Goal: Contribute content: Contribute content

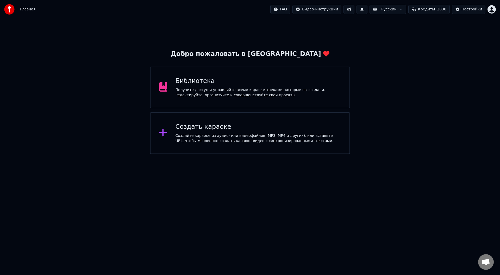
click at [212, 90] on div "Получите доступ и управляйте всеми караоке-треками, которые вы создали. Редакти…" at bounding box center [259, 92] width 166 height 10
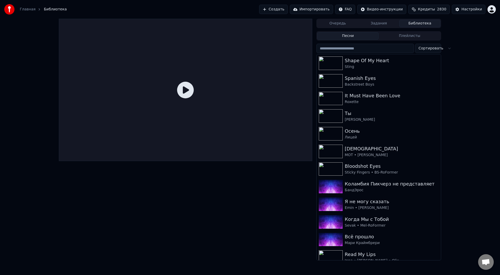
click at [29, 10] on link "Главная" at bounding box center [28, 9] width 16 height 5
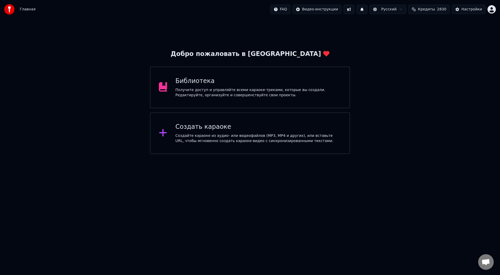
click at [192, 129] on div "Создать караоке" at bounding box center [259, 127] width 166 height 8
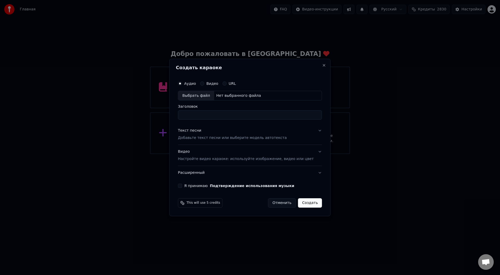
click at [203, 95] on div "Выбрать файл" at bounding box center [196, 95] width 36 height 9
type input "**********"
click at [312, 130] on button "Текст песни Добавьте текст песни или выберите модель автотекста" at bounding box center [250, 134] width 144 height 21
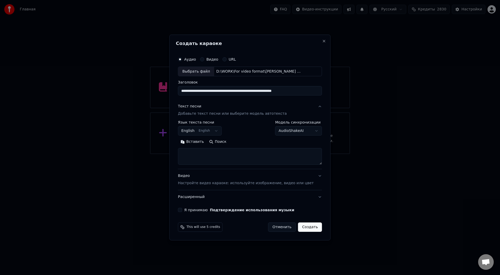
click at [198, 141] on button "Вставить" at bounding box center [192, 142] width 29 height 8
click at [245, 140] on button "Развернуть" at bounding box center [245, 142] width 33 height 8
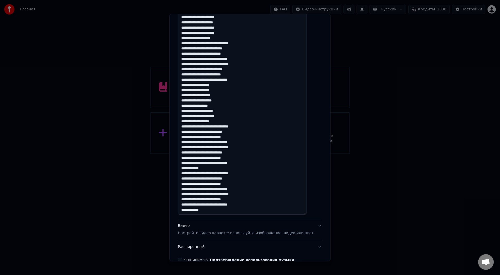
scroll to position [130, 0]
drag, startPoint x: 200, startPoint y: 169, endPoint x: 212, endPoint y: 170, distance: 12.0
click at [212, 170] on textarea at bounding box center [242, 105] width 129 height 217
click at [187, 167] on textarea at bounding box center [242, 105] width 129 height 217
paste textarea "******"
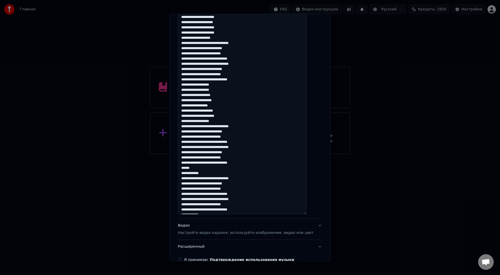
scroll to position [159, 0]
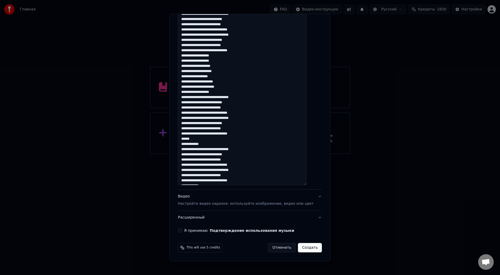
click at [205, 140] on textarea at bounding box center [242, 76] width 129 height 217
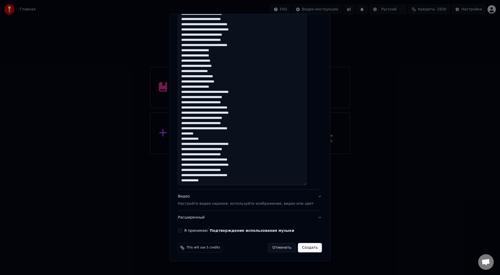
click at [290, 179] on textarea at bounding box center [242, 76] width 129 height 217
type textarea "**********"
drag, startPoint x: 185, startPoint y: 230, endPoint x: 189, endPoint y: 231, distance: 3.5
click at [182, 230] on button "Я принимаю Подтверждение использования музыки" at bounding box center [180, 231] width 4 height 4
drag, startPoint x: 298, startPoint y: 249, endPoint x: 332, endPoint y: 230, distance: 38.6
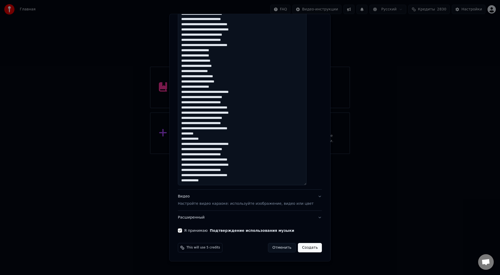
click at [298, 248] on button "Создать" at bounding box center [310, 247] width 24 height 9
select select "**"
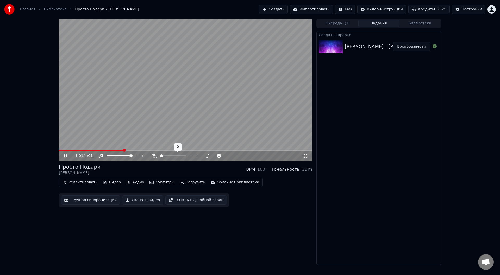
click at [153, 157] on icon at bounding box center [154, 156] width 5 height 4
click at [88, 200] on button "Ручная синхронизация" at bounding box center [90, 200] width 59 height 9
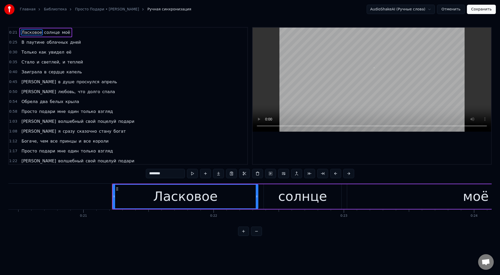
scroll to position [0, 2737]
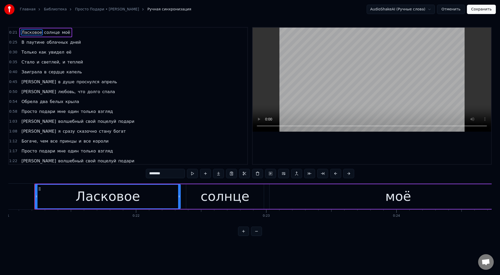
click at [6, 201] on div "Главная Библиотека Просто Подари • [PERSON_NAME] Ручная синхронизация AudioShak…" at bounding box center [250, 118] width 500 height 236
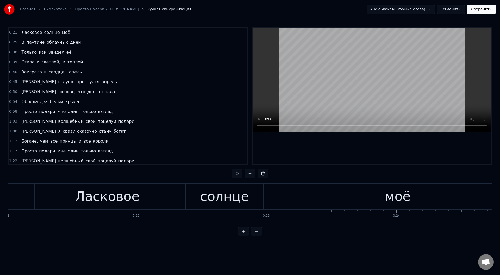
scroll to position [0, 2715]
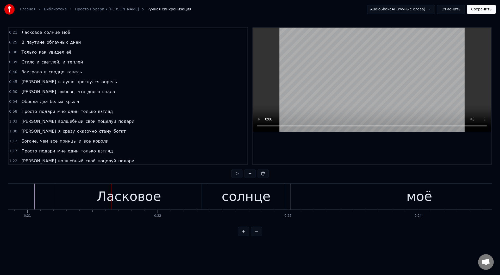
click at [83, 199] on div "Ласковое" at bounding box center [128, 197] width 145 height 26
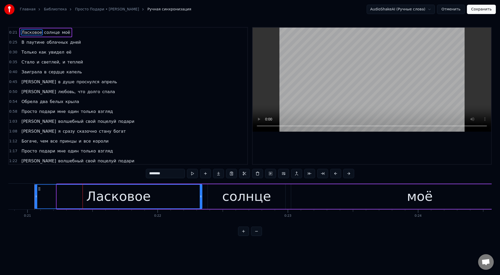
drag, startPoint x: 58, startPoint y: 197, endPoint x: 36, endPoint y: 197, distance: 21.9
click at [36, 197] on icon at bounding box center [36, 197] width 2 height 4
click at [313, 196] on div "моё" at bounding box center [419, 196] width 257 height 25
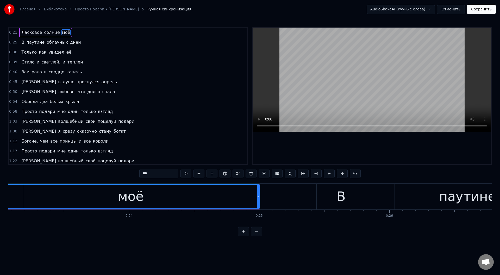
scroll to position [0, 2883]
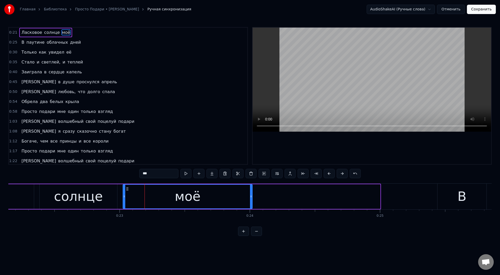
drag, startPoint x: 379, startPoint y: 195, endPoint x: 249, endPoint y: 197, distance: 129.4
click at [250, 197] on icon at bounding box center [251, 197] width 2 height 4
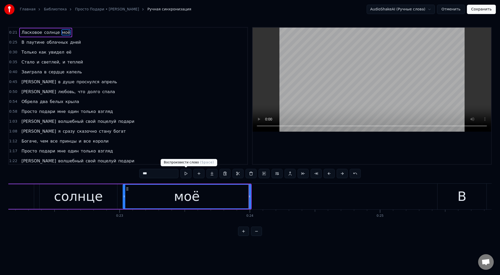
click at [187, 173] on button at bounding box center [185, 173] width 11 height 9
click at [252, 197] on icon at bounding box center [252, 197] width 2 height 4
click at [98, 191] on div "солнце" at bounding box center [78, 197] width 49 height 20
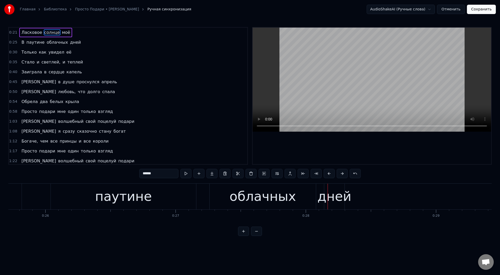
scroll to position [0, 3211]
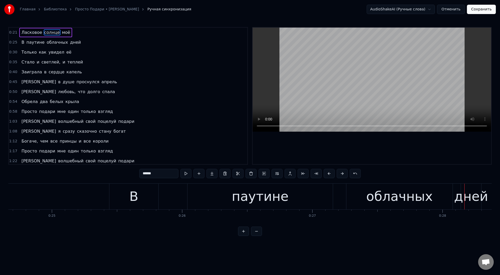
click at [149, 199] on div "В" at bounding box center [133, 197] width 49 height 26
type input "*"
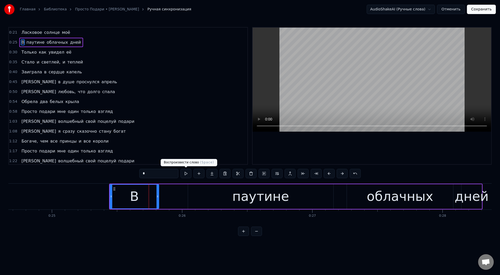
click at [185, 173] on button at bounding box center [185, 173] width 11 height 9
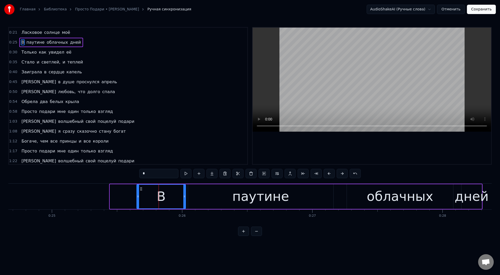
drag, startPoint x: 115, startPoint y: 188, endPoint x: 142, endPoint y: 190, distance: 26.9
click at [142, 190] on icon at bounding box center [141, 189] width 4 height 4
drag, startPoint x: 138, startPoint y: 197, endPoint x: 152, endPoint y: 199, distance: 14.7
click at [152, 199] on div at bounding box center [153, 197] width 2 height 24
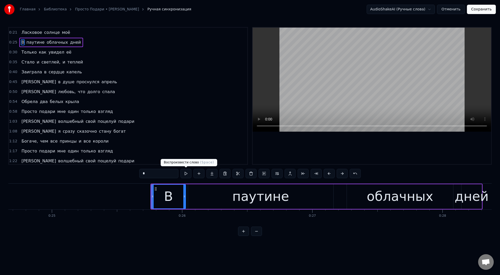
click at [187, 173] on button at bounding box center [185, 173] width 11 height 9
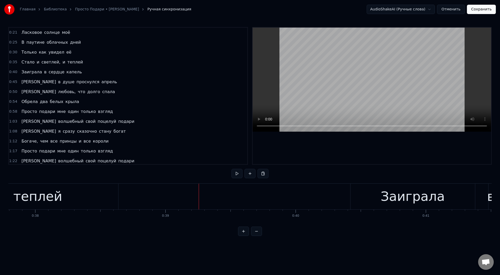
scroll to position [0, 4886]
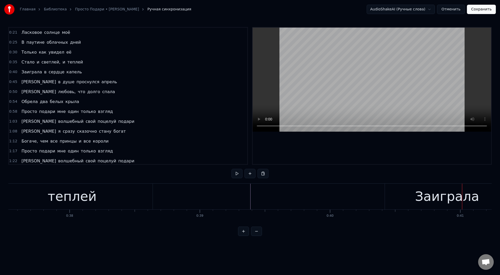
click at [395, 185] on div "Заиграла" at bounding box center [447, 197] width 124 height 26
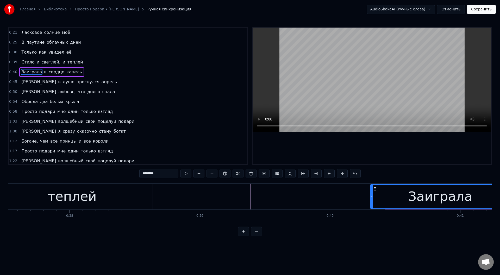
drag, startPoint x: 386, startPoint y: 198, endPoint x: 371, endPoint y: 196, distance: 14.8
click at [372, 196] on icon at bounding box center [372, 197] width 2 height 4
click at [185, 173] on button at bounding box center [185, 173] width 11 height 9
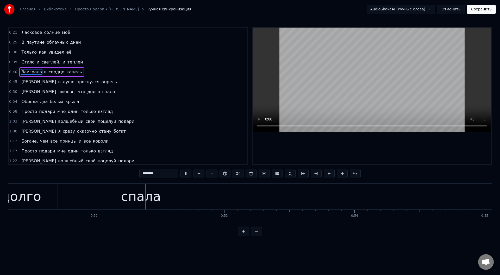
scroll to position [0, 6701]
click at [90, 198] on div "спала" at bounding box center [124, 197] width 166 height 26
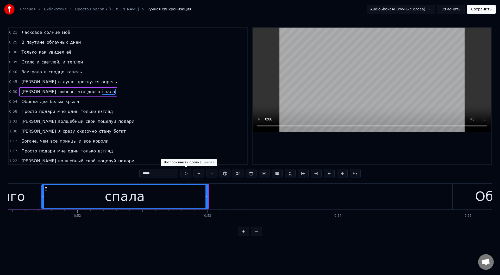
click at [186, 174] on button at bounding box center [185, 173] width 11 height 9
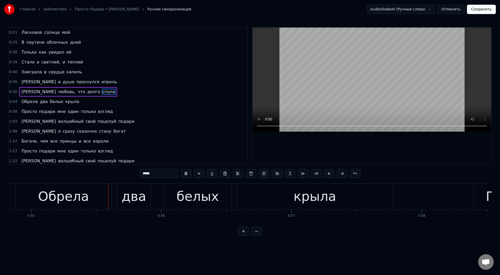
scroll to position [0, 7139]
click at [259, 204] on div "крыла" at bounding box center [314, 197] width 156 height 26
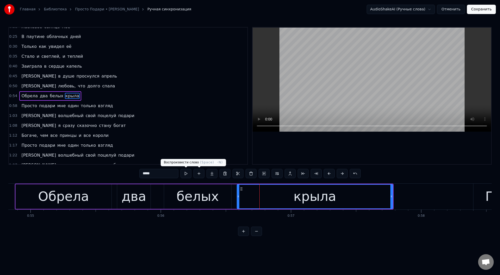
click at [187, 173] on button at bounding box center [185, 173] width 11 height 9
click at [188, 174] on button at bounding box center [185, 173] width 11 height 9
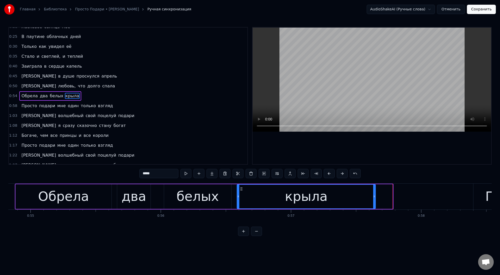
drag, startPoint x: 392, startPoint y: 195, endPoint x: 373, endPoint y: 194, distance: 19.3
click at [373, 195] on icon at bounding box center [374, 197] width 2 height 4
click at [187, 172] on button at bounding box center [185, 173] width 11 height 9
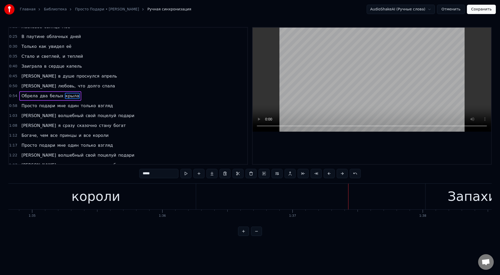
scroll to position [0, 12190]
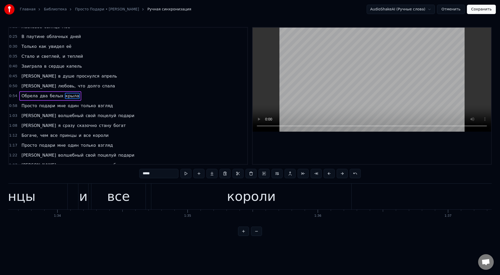
click at [213, 207] on div "короли" at bounding box center [251, 197] width 200 height 26
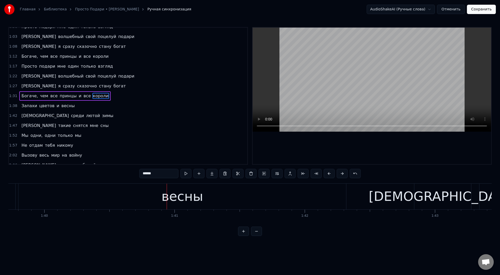
scroll to position [0, 13085]
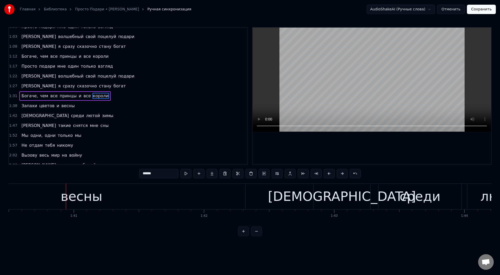
click at [108, 196] on div "весны" at bounding box center [82, 197] width 328 height 26
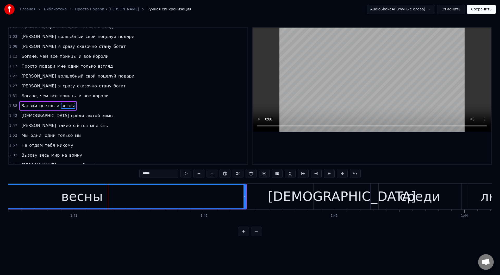
scroll to position [95, 0]
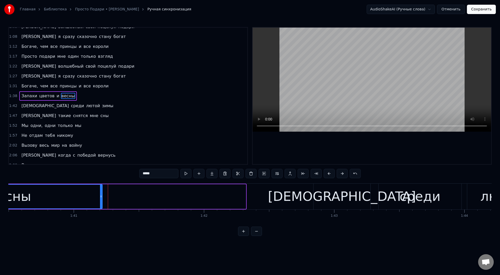
drag, startPoint x: 245, startPoint y: 197, endPoint x: 103, endPoint y: 194, distance: 141.7
click at [102, 194] on div at bounding box center [101, 197] width 2 height 24
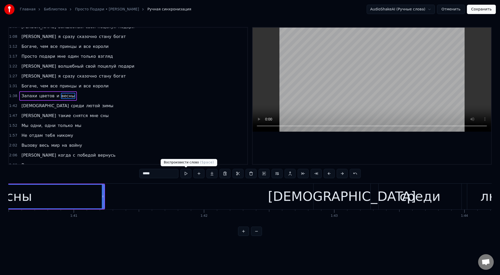
click at [185, 172] on button at bounding box center [185, 173] width 11 height 9
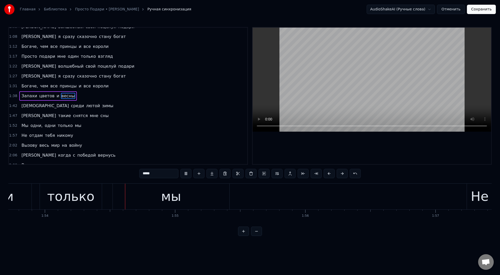
scroll to position [0, 14806]
click at [122, 196] on div "мы" at bounding box center [170, 197] width 117 height 26
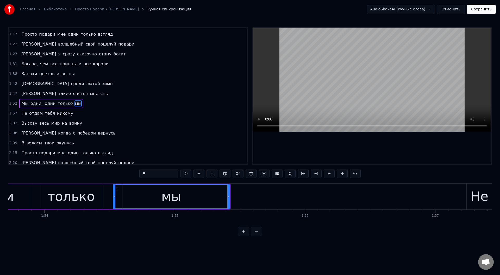
scroll to position [124, 0]
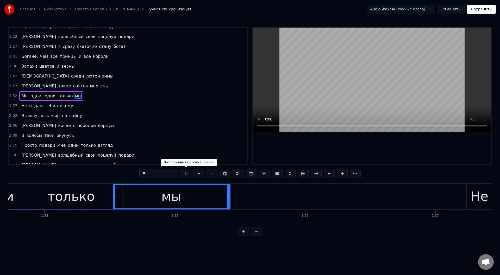
click at [188, 172] on button at bounding box center [185, 173] width 11 height 9
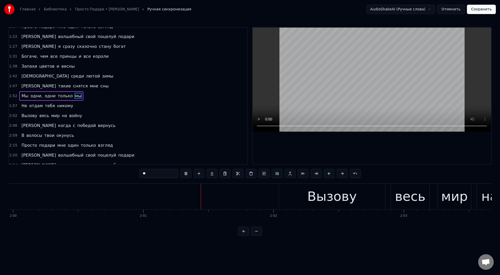
scroll to position [0, 15719]
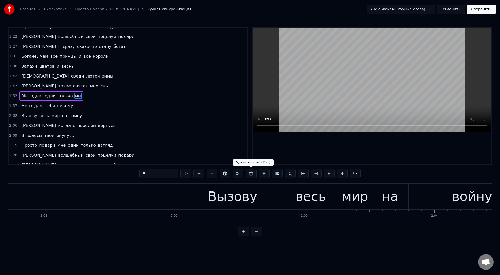
click at [218, 195] on div "Вызову" at bounding box center [232, 197] width 49 height 20
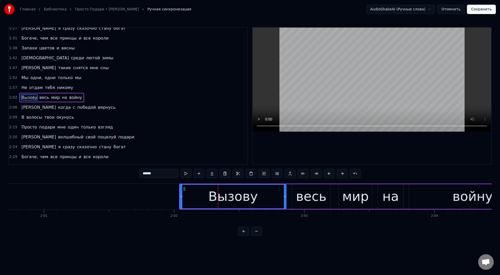
scroll to position [144, 0]
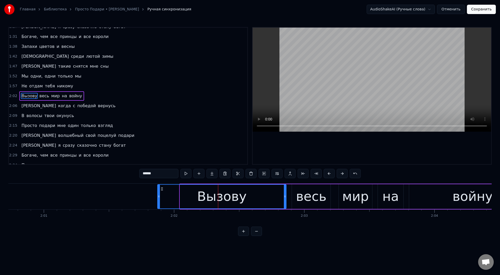
drag, startPoint x: 180, startPoint y: 197, endPoint x: 157, endPoint y: 197, distance: 23.2
click at [158, 197] on icon at bounding box center [159, 197] width 2 height 4
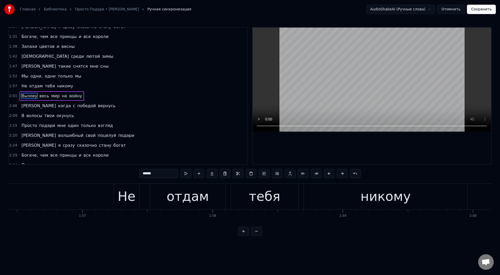
scroll to position [0, 15211]
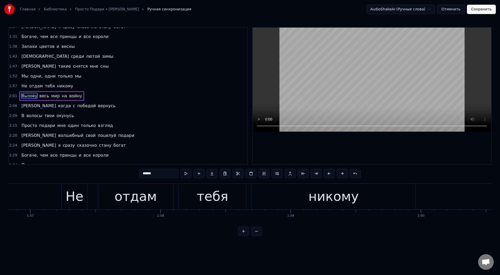
click at [73, 201] on div "Не" at bounding box center [75, 197] width 18 height 20
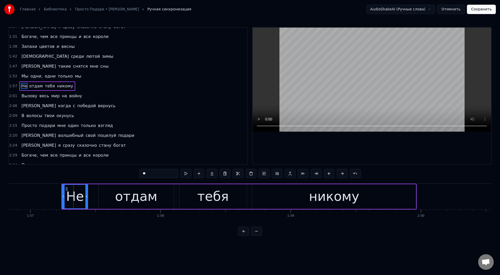
scroll to position [134, 0]
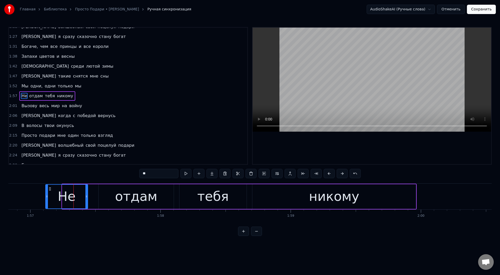
drag, startPoint x: 64, startPoint y: 196, endPoint x: 47, endPoint y: 196, distance: 16.7
click at [47, 196] on icon at bounding box center [47, 197] width 2 height 4
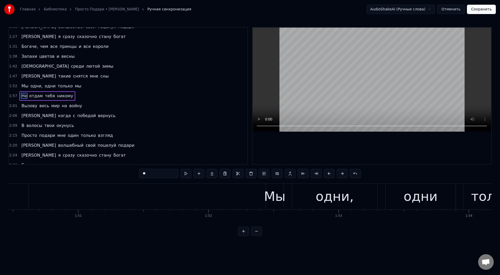
scroll to position [0, 14279]
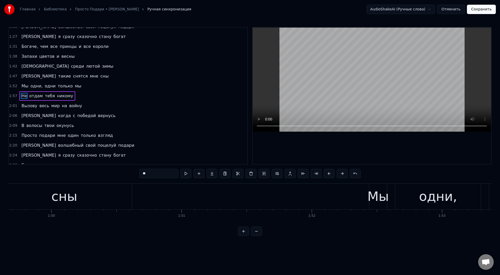
click at [386, 200] on div "Мы" at bounding box center [378, 197] width 22 height 20
type input "**"
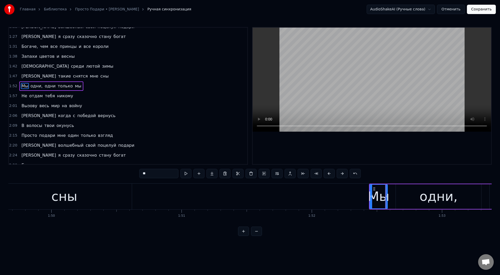
scroll to position [124, 0]
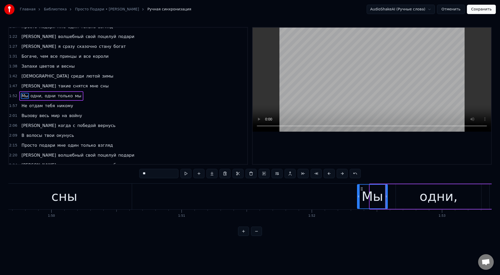
drag, startPoint x: 371, startPoint y: 197, endPoint x: 358, endPoint y: 197, distance: 12.5
click at [358, 197] on icon at bounding box center [359, 197] width 2 height 4
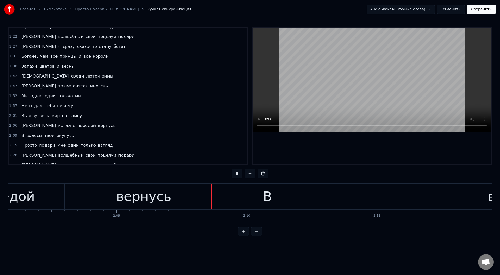
scroll to position [0, 16790]
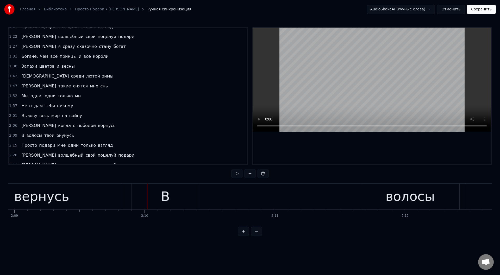
click at [71, 200] on div "вернусь" at bounding box center [42, 197] width 158 height 26
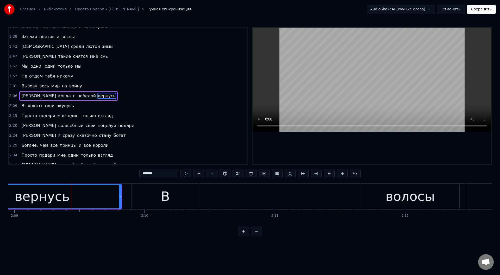
click at [175, 199] on div "В" at bounding box center [165, 197] width 67 height 26
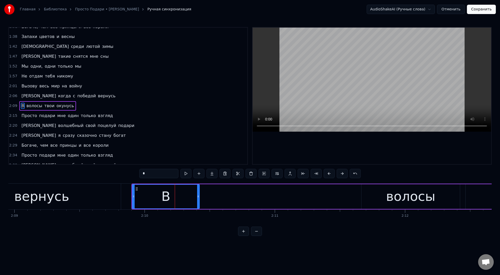
scroll to position [164, 0]
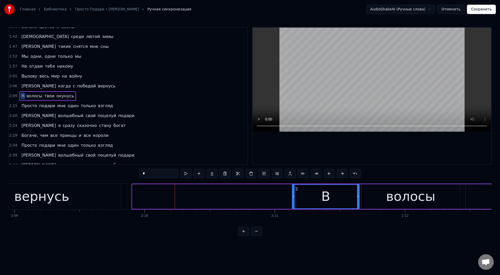
drag, startPoint x: 138, startPoint y: 188, endPoint x: 298, endPoint y: 191, distance: 160.2
click at [298, 191] on icon at bounding box center [297, 189] width 4 height 4
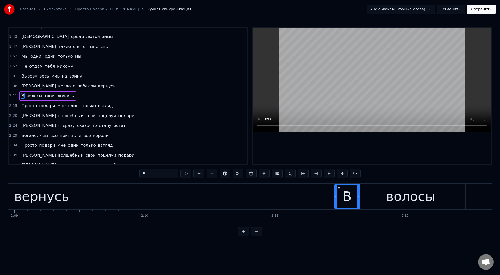
drag, startPoint x: 293, startPoint y: 199, endPoint x: 335, endPoint y: 202, distance: 42.3
click at [335, 202] on div at bounding box center [336, 197] width 2 height 24
click at [99, 195] on div "вернусь" at bounding box center [42, 197] width 158 height 26
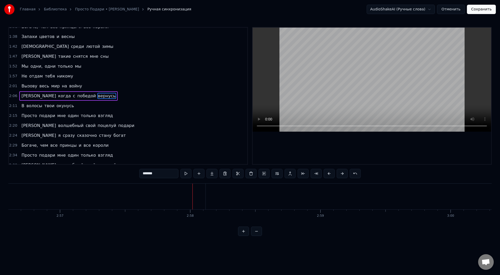
scroll to position [0, 23079]
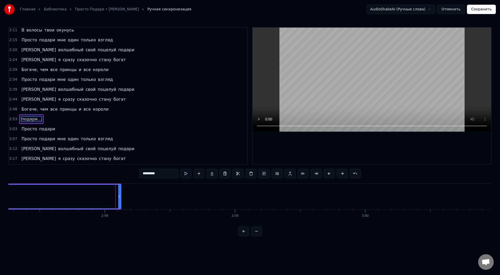
scroll to position [253, 0]
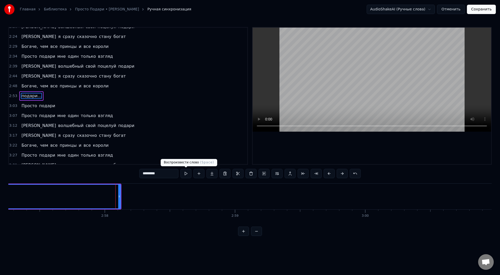
click at [187, 172] on button at bounding box center [185, 173] width 11 height 9
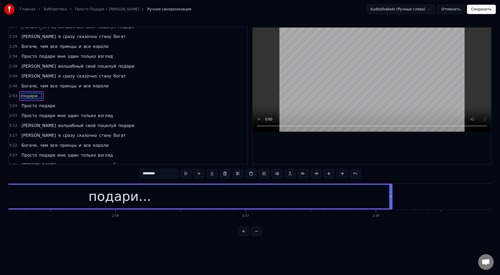
scroll to position [0, 22739]
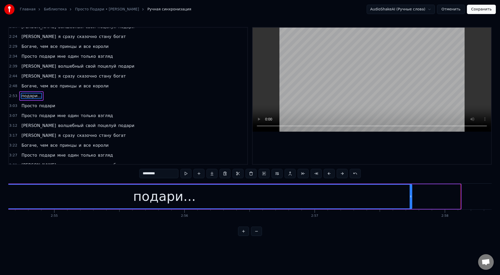
drag, startPoint x: 460, startPoint y: 196, endPoint x: 411, endPoint y: 195, distance: 48.7
click at [411, 195] on icon at bounding box center [411, 197] width 2 height 4
click at [185, 172] on button at bounding box center [185, 173] width 11 height 9
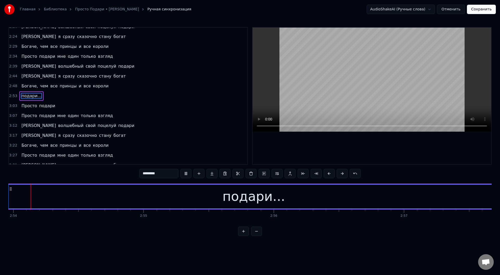
scroll to position [0, 22644]
click at [189, 173] on button at bounding box center [185, 173] width 11 height 9
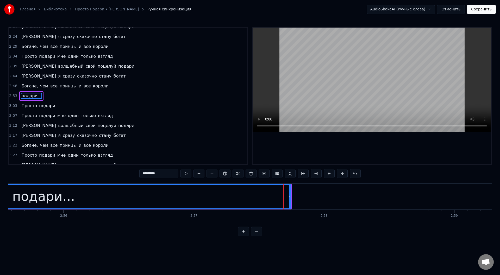
scroll to position [0, 22722]
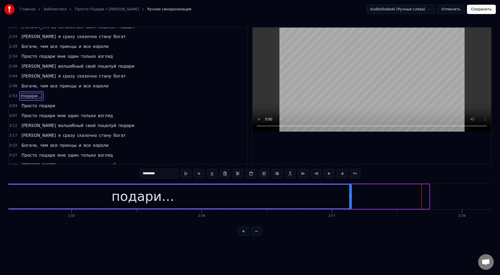
drag, startPoint x: 429, startPoint y: 195, endPoint x: 340, endPoint y: 190, distance: 88.4
click at [350, 193] on div at bounding box center [350, 197] width 2 height 24
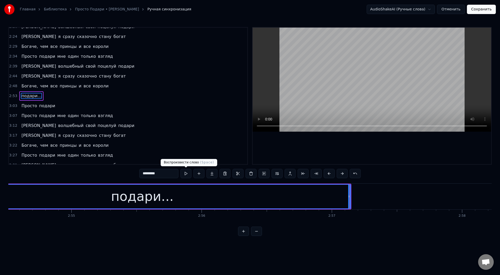
click at [188, 174] on button at bounding box center [185, 173] width 11 height 9
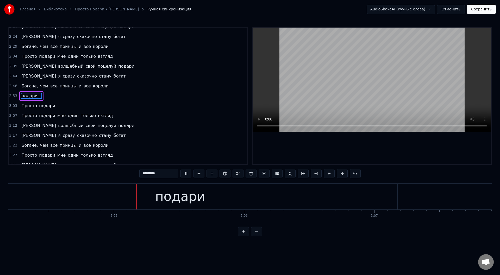
scroll to position [0, 24004]
click at [320, 191] on div "подари" at bounding box center [158, 197] width 434 height 26
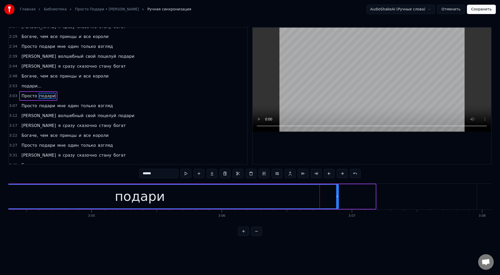
drag, startPoint x: 375, startPoint y: 196, endPoint x: 338, endPoint y: 196, distance: 37.0
click at [338, 196] on icon at bounding box center [337, 197] width 2 height 4
click at [187, 173] on button at bounding box center [185, 173] width 11 height 9
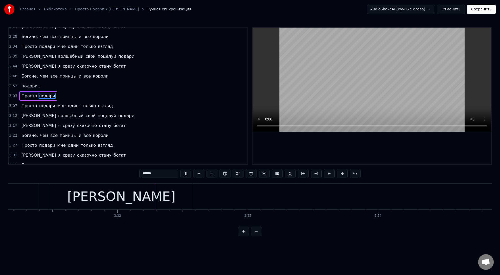
scroll to position [0, 27524]
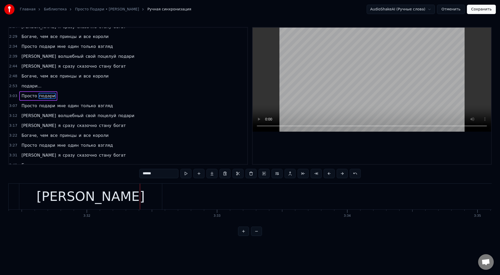
click at [77, 200] on div "[PERSON_NAME]" at bounding box center [90, 197] width 143 height 26
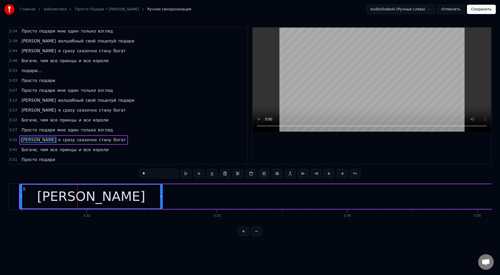
scroll to position [279, 0]
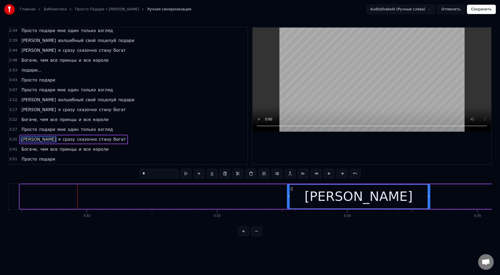
drag, startPoint x: 25, startPoint y: 189, endPoint x: 294, endPoint y: 197, distance: 269.4
click at [298, 196] on div "[PERSON_NAME]" at bounding box center [358, 197] width 142 height 24
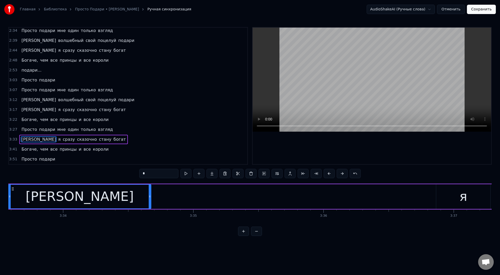
scroll to position [0, 27805]
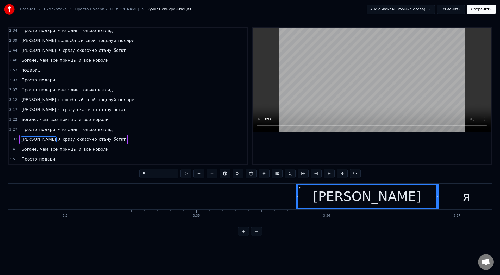
drag, startPoint x: 16, startPoint y: 189, endPoint x: 300, endPoint y: 204, distance: 284.8
click at [300, 204] on div "[PERSON_NAME]" at bounding box center [367, 197] width 142 height 24
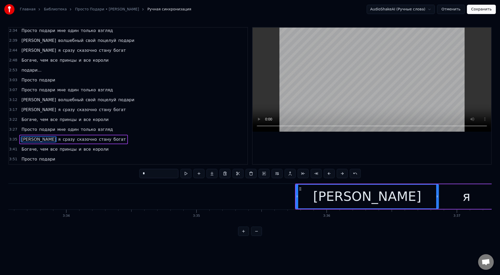
click at [296, 199] on div "[PERSON_NAME]" at bounding box center [367, 196] width 143 height 25
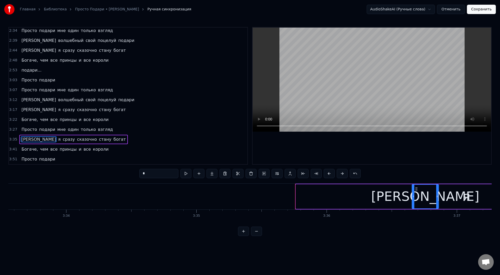
drag, startPoint x: 297, startPoint y: 198, endPoint x: 413, endPoint y: 205, distance: 116.3
click at [413, 205] on div at bounding box center [413, 197] width 2 height 24
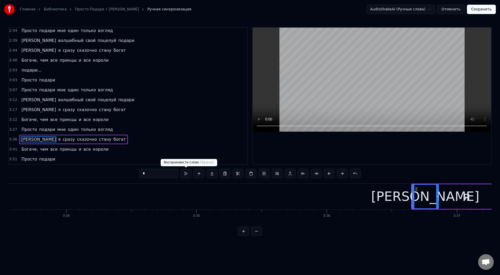
click at [185, 173] on button at bounding box center [185, 173] width 11 height 9
click at [455, 202] on div "я" at bounding box center [466, 196] width 54 height 25
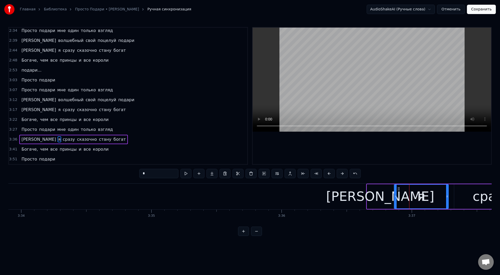
scroll to position [0, 27884]
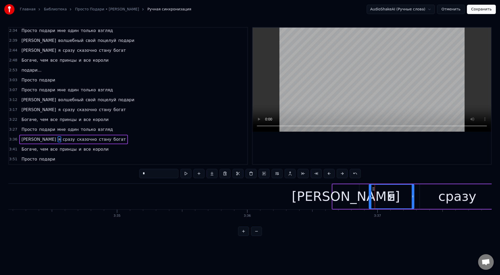
drag, startPoint x: 361, startPoint y: 197, endPoint x: 370, endPoint y: 197, distance: 9.1
click at [370, 197] on circle at bounding box center [370, 197] width 0 height 0
click at [335, 191] on div "[PERSON_NAME]" at bounding box center [346, 196] width 27 height 25
type input "*"
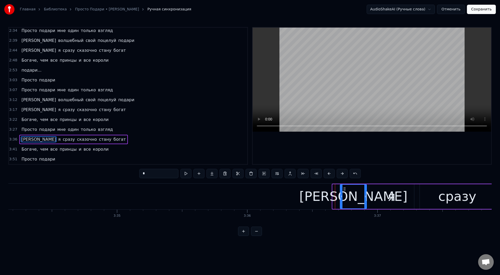
drag, startPoint x: 336, startPoint y: 188, endPoint x: 344, endPoint y: 189, distance: 7.6
click at [344, 189] on icon at bounding box center [344, 189] width 4 height 4
drag, startPoint x: 341, startPoint y: 198, endPoint x: 352, endPoint y: 197, distance: 10.5
click at [353, 197] on icon at bounding box center [353, 197] width 2 height 4
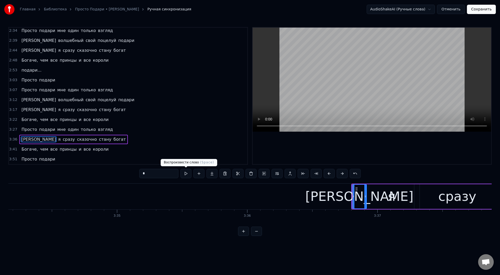
click at [186, 174] on button at bounding box center [185, 173] width 11 height 9
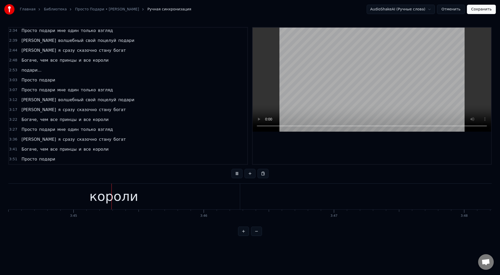
scroll to position [0, 29231]
drag, startPoint x: 80, startPoint y: 203, endPoint x: 87, endPoint y: 202, distance: 6.8
click at [81, 202] on div "короли" at bounding box center [112, 197] width 252 height 26
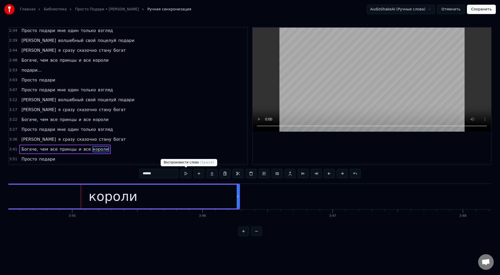
click at [185, 176] on button at bounding box center [185, 173] width 11 height 9
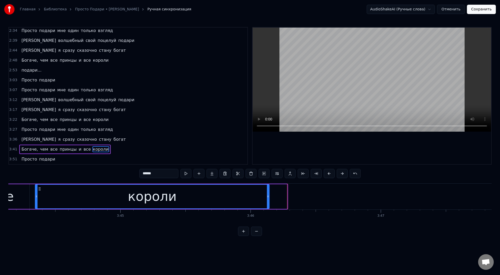
drag, startPoint x: 283, startPoint y: 196, endPoint x: 268, endPoint y: 195, distance: 15.4
click at [268, 195] on icon at bounding box center [268, 197] width 2 height 4
click at [184, 172] on button at bounding box center [185, 173] width 11 height 9
drag, startPoint x: 268, startPoint y: 197, endPoint x: 277, endPoint y: 197, distance: 8.3
click at [277, 197] on icon at bounding box center [276, 197] width 2 height 4
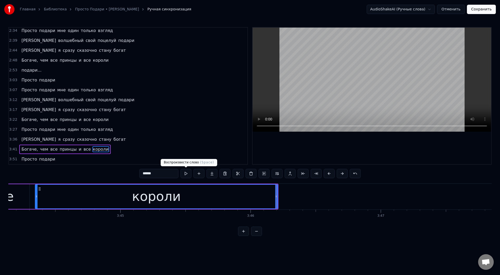
click at [184, 172] on button at bounding box center [185, 173] width 11 height 9
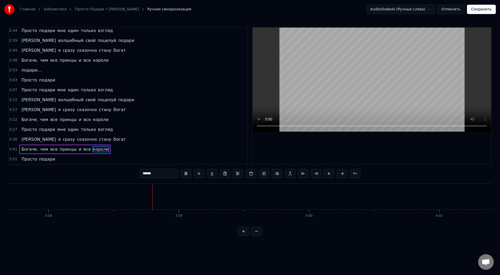
scroll to position [0, 30970]
click at [487, 11] on button "Сохранить" at bounding box center [481, 9] width 29 height 9
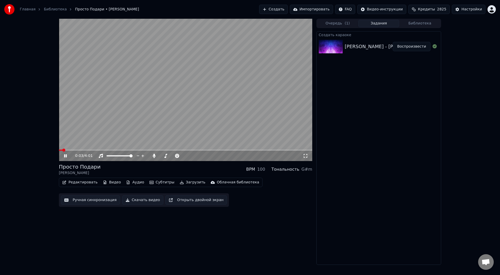
click at [79, 150] on span at bounding box center [185, 150] width 253 height 1
click at [67, 156] on icon at bounding box center [65, 155] width 3 height 3
click at [184, 183] on button "Загрузить" at bounding box center [193, 182] width 30 height 7
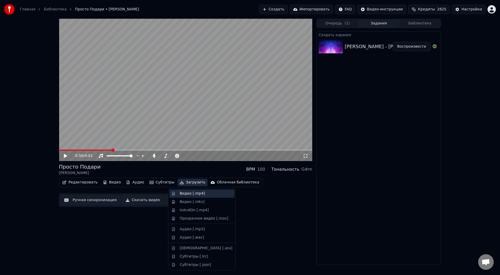
click at [189, 193] on div "Видео [.mp4]" at bounding box center [192, 193] width 25 height 5
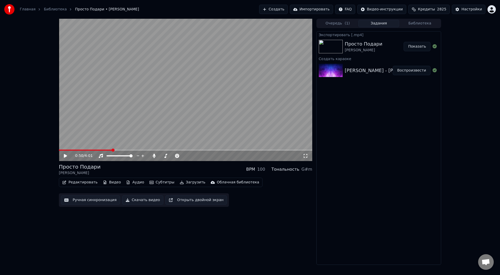
click at [414, 44] on button "Показать" at bounding box center [417, 46] width 27 height 9
